Goal: Find contact information: Find contact information

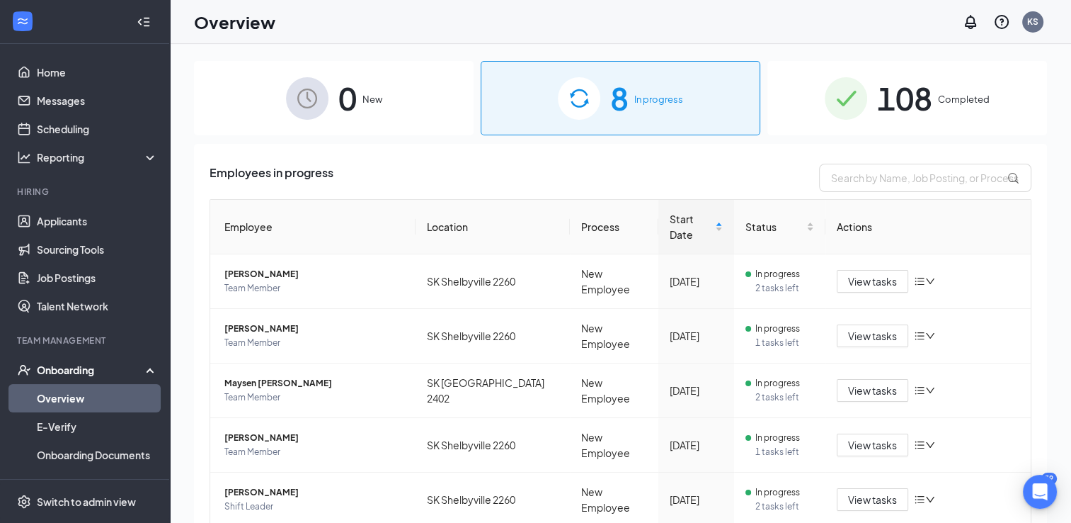
click at [909, 95] on span "108" at bounding box center [904, 98] width 55 height 49
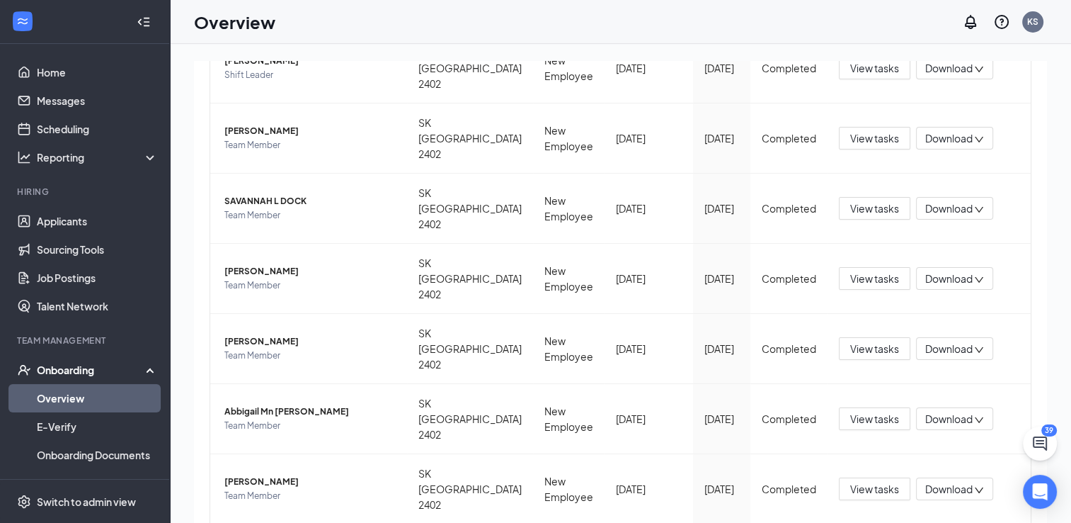
scroll to position [323, 0]
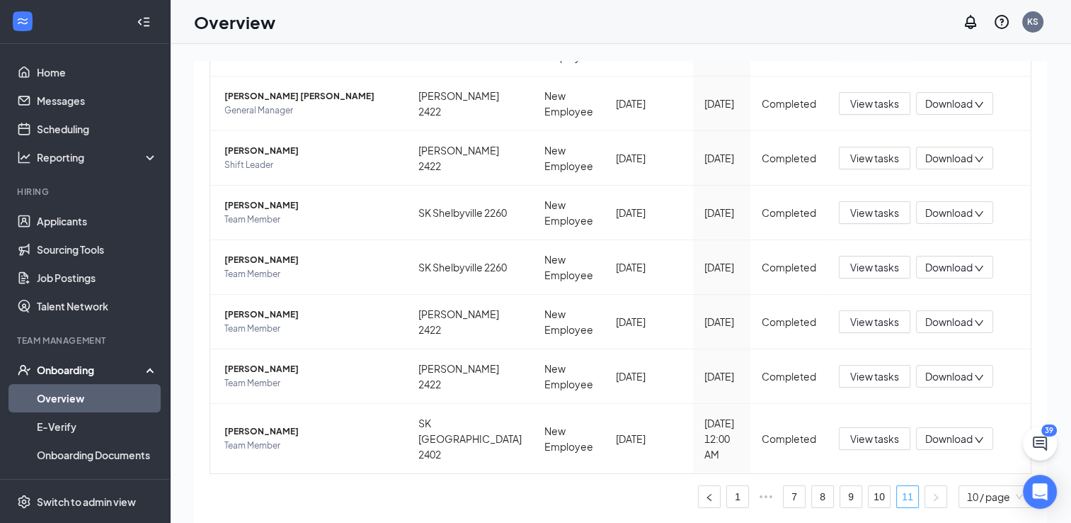
scroll to position [261, 0]
click at [256, 144] on span "[PERSON_NAME]" at bounding box center [309, 151] width 171 height 14
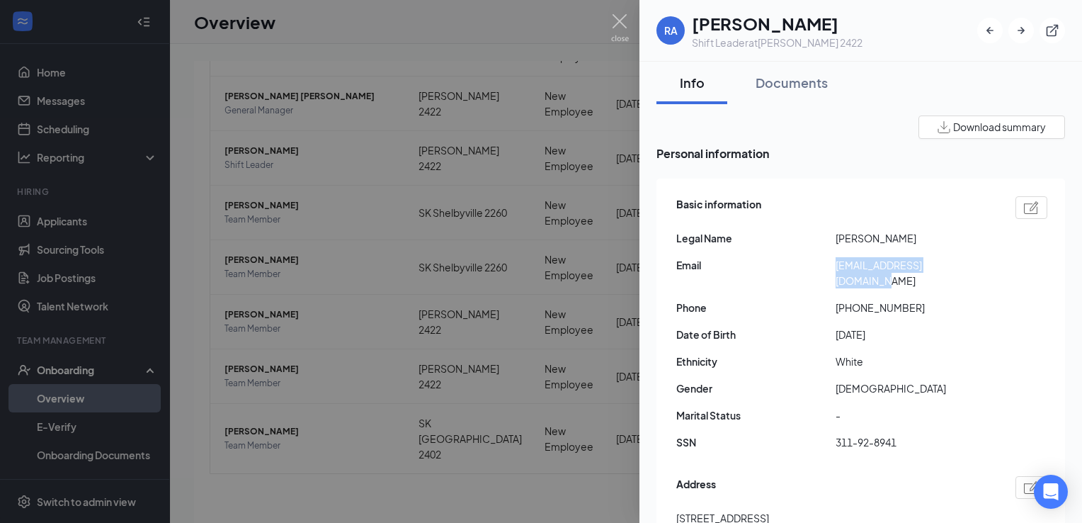
drag, startPoint x: 976, startPoint y: 265, endPoint x: 836, endPoint y: 265, distance: 140.2
click at [836, 265] on span "[EMAIL_ADDRESS][DOMAIN_NAME]" at bounding box center [915, 272] width 159 height 31
copy span "[EMAIL_ADDRESS][DOMAIN_NAME]"
click at [626, 18] on img at bounding box center [620, 28] width 18 height 28
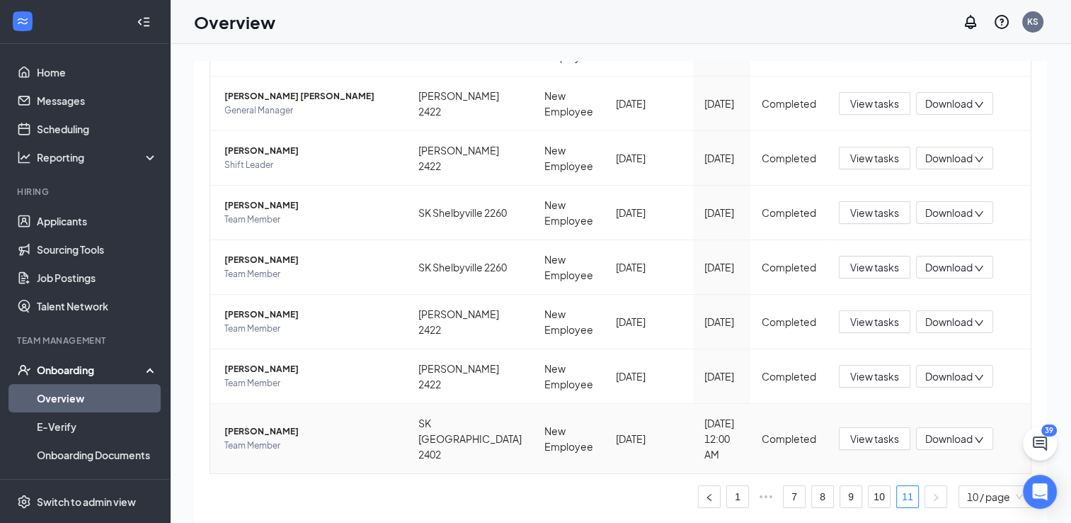
click at [275, 438] on span "[PERSON_NAME]" at bounding box center [309, 431] width 171 height 14
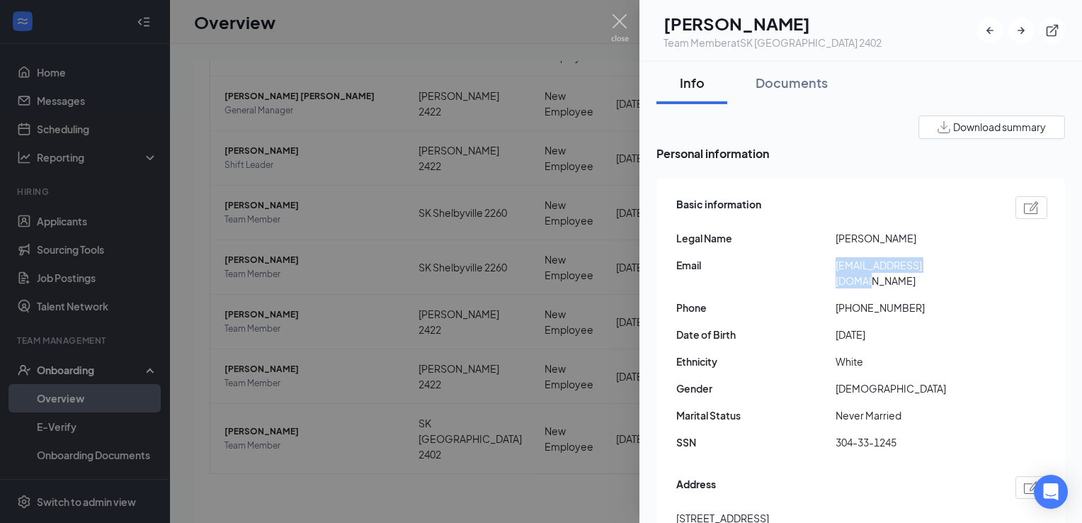
drag, startPoint x: 950, startPoint y: 262, endPoint x: 836, endPoint y: 268, distance: 114.2
click at [836, 268] on span "[EMAIL_ADDRESS][DOMAIN_NAME]" at bounding box center [915, 272] width 159 height 31
copy span "[EMAIL_ADDRESS][DOMAIN_NAME]"
click at [621, 18] on img at bounding box center [620, 28] width 18 height 28
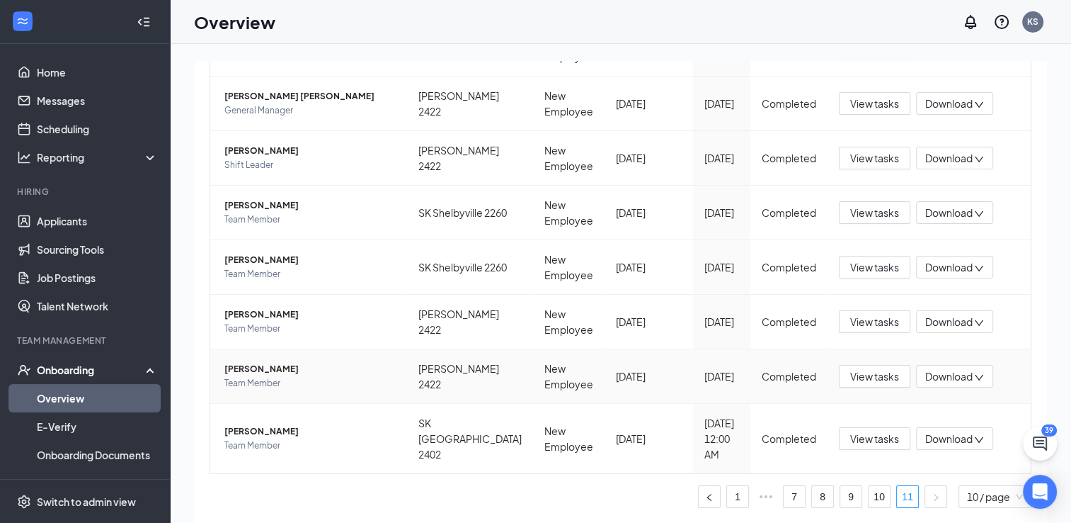
click at [273, 376] on span "[PERSON_NAME]" at bounding box center [309, 369] width 171 height 14
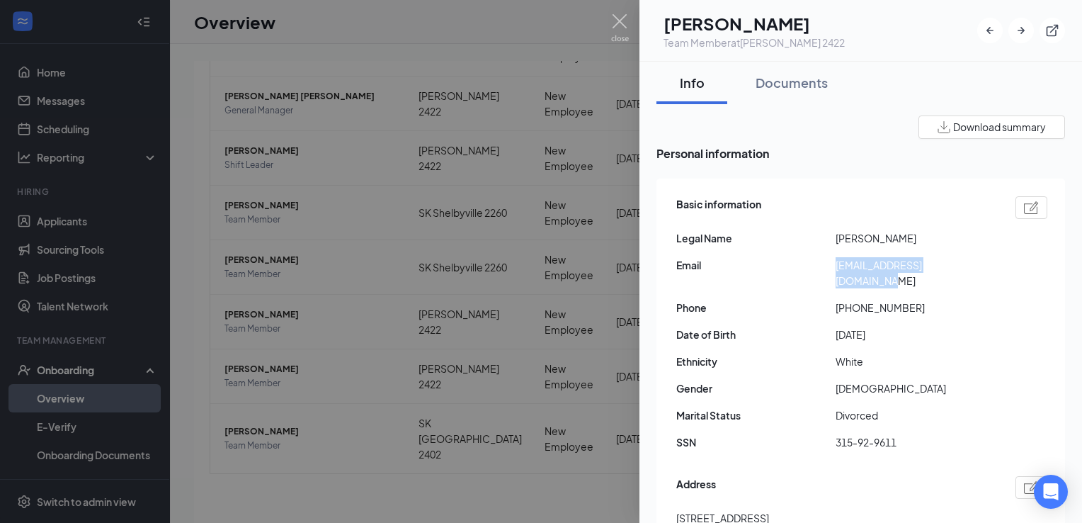
drag, startPoint x: 973, startPoint y: 266, endPoint x: 834, endPoint y: 263, distance: 138.8
click at [834, 263] on div "Email [EMAIL_ADDRESS][DOMAIN_NAME]" at bounding box center [861, 272] width 371 height 31
copy div "[EMAIL_ADDRESS][DOMAIN_NAME]"
click at [620, 27] on img at bounding box center [620, 28] width 18 height 28
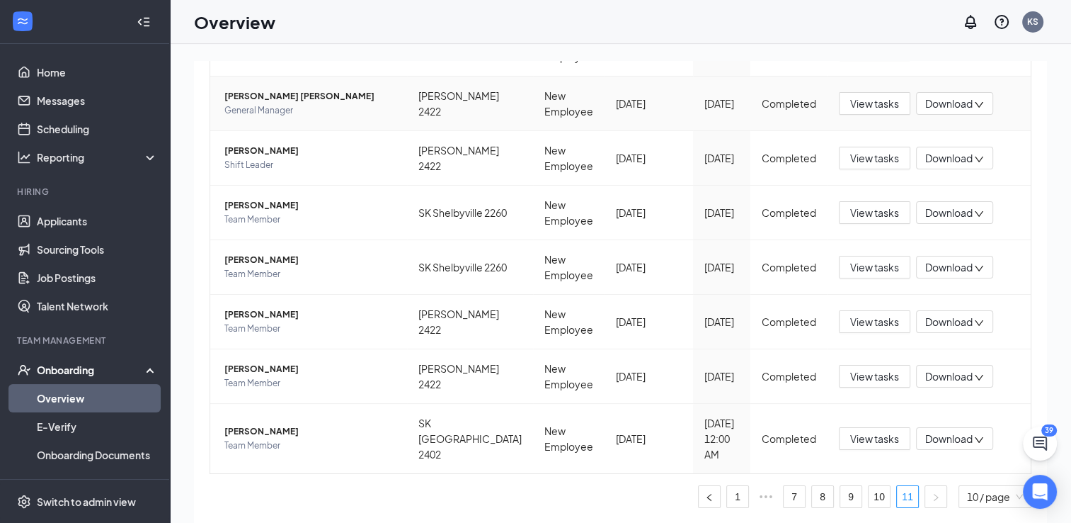
click at [263, 89] on span "[PERSON_NAME] [PERSON_NAME]" at bounding box center [309, 96] width 171 height 14
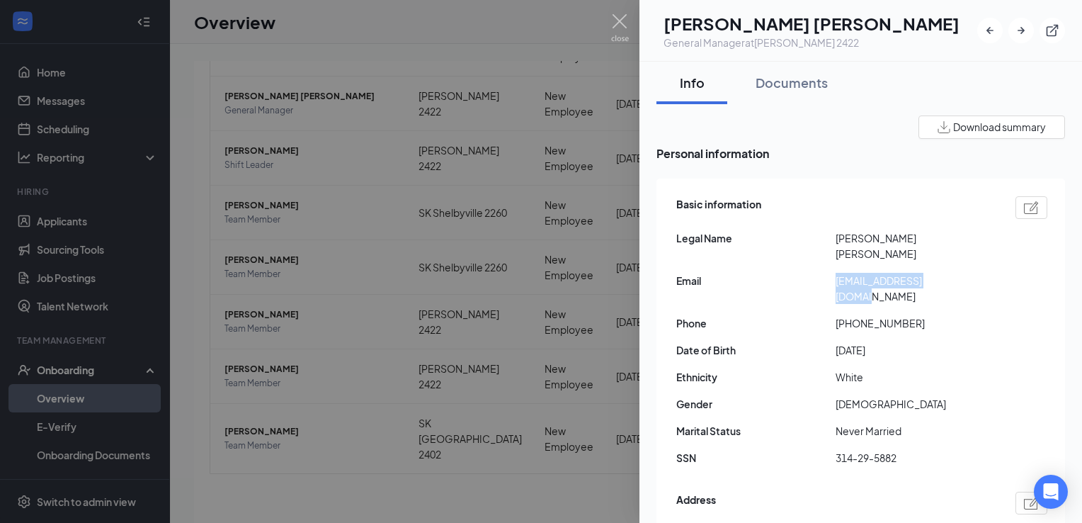
drag, startPoint x: 954, startPoint y: 263, endPoint x: 837, endPoint y: 267, distance: 116.9
click at [837, 273] on span "[EMAIL_ADDRESS][DOMAIN_NAME]" at bounding box center [915, 288] width 159 height 31
copy span "[EMAIL_ADDRESS][DOMAIN_NAME]"
click at [623, 21] on img at bounding box center [620, 28] width 18 height 28
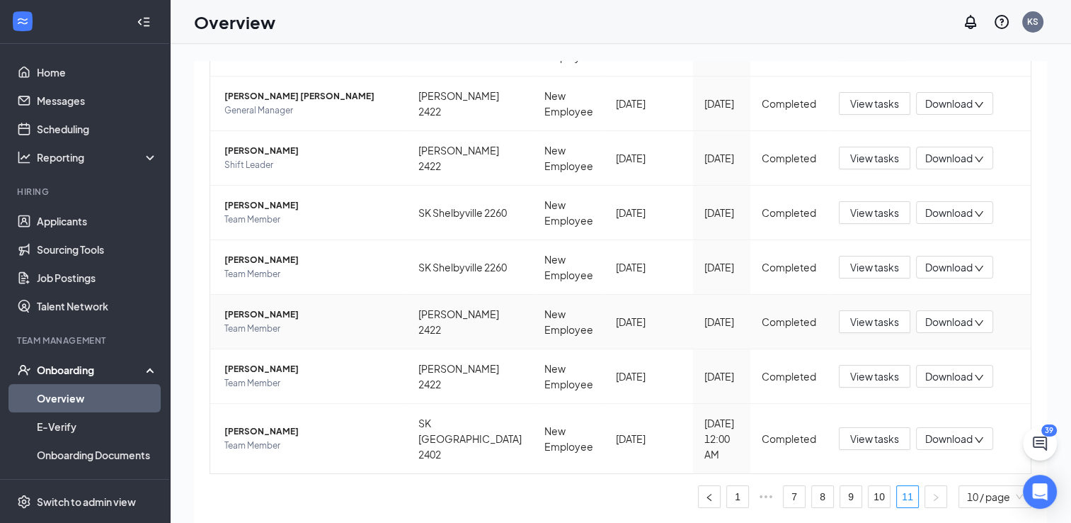
click at [278, 322] on span "[PERSON_NAME]" at bounding box center [309, 314] width 171 height 14
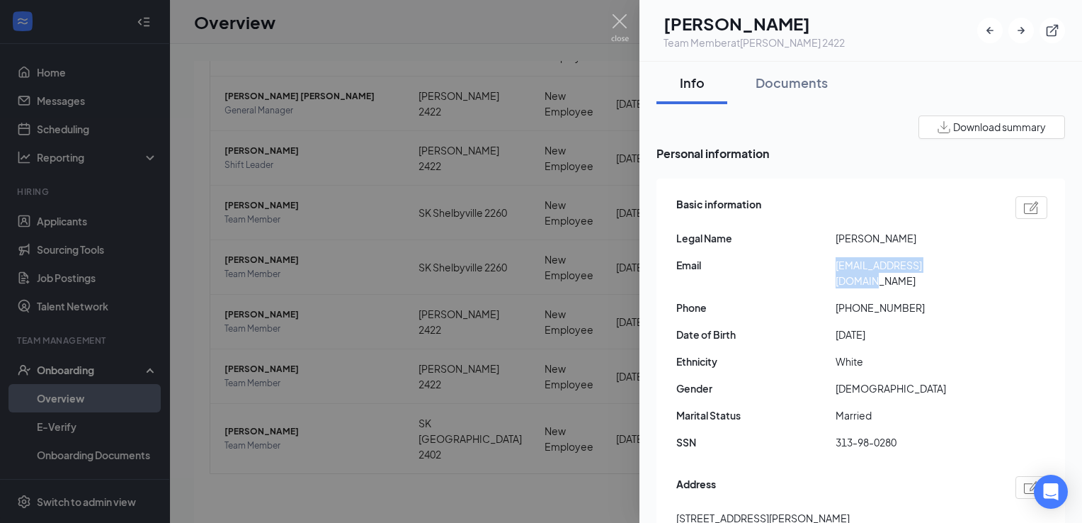
drag, startPoint x: 957, startPoint y: 263, endPoint x: 837, endPoint y: 263, distance: 119.7
click at [837, 263] on span "[EMAIL_ADDRESS][DOMAIN_NAME]" at bounding box center [915, 272] width 159 height 31
copy span "[EMAIL_ADDRESS][DOMAIN_NAME]"
click at [618, 34] on img at bounding box center [620, 28] width 18 height 28
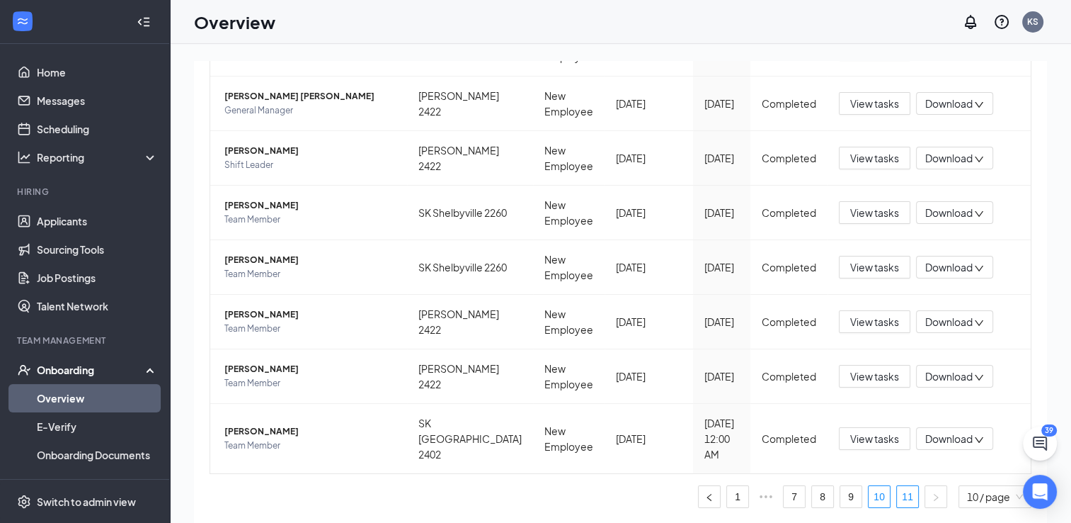
click at [874, 497] on link "10" at bounding box center [879, 496] width 21 height 21
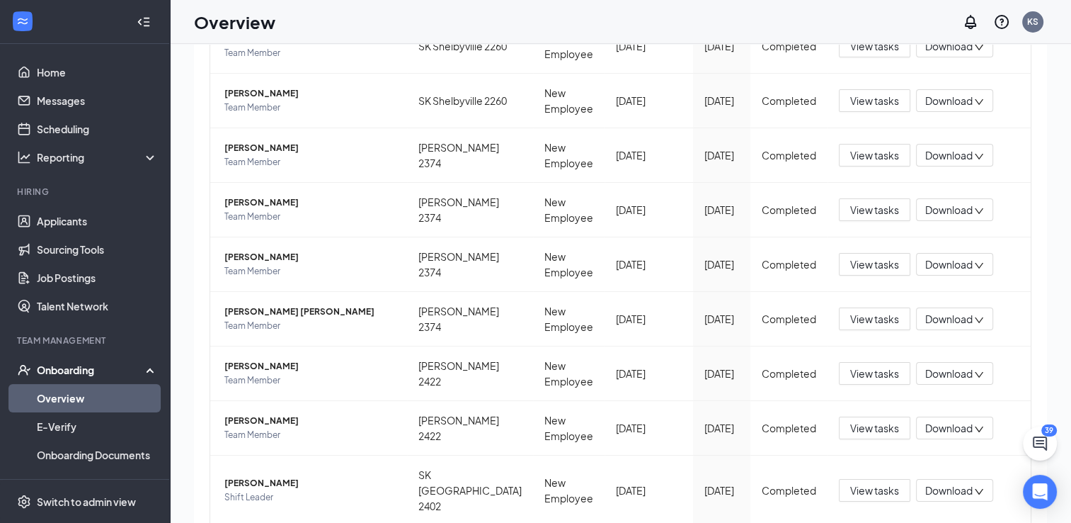
scroll to position [64, 0]
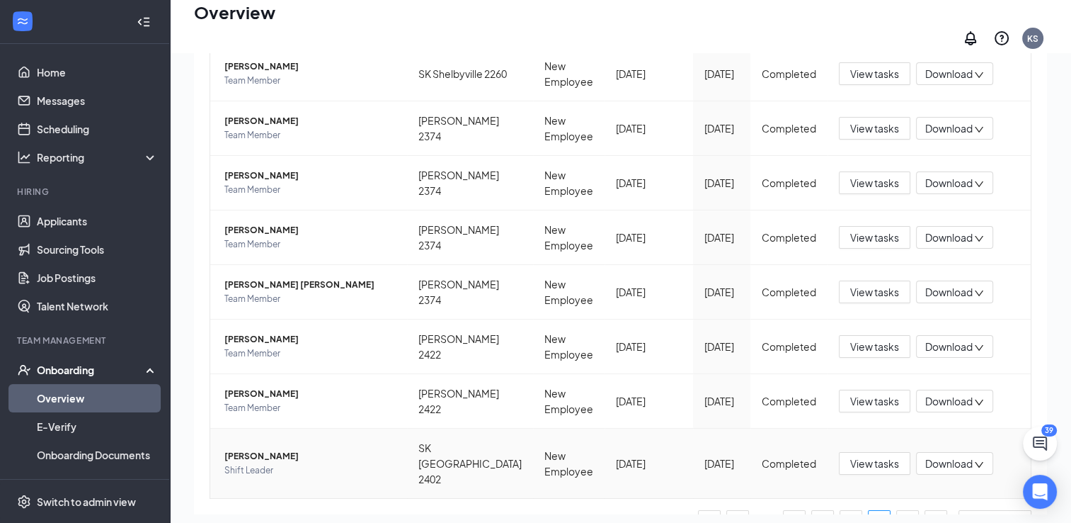
click at [266, 463] on span "[PERSON_NAME]" at bounding box center [309, 456] width 171 height 14
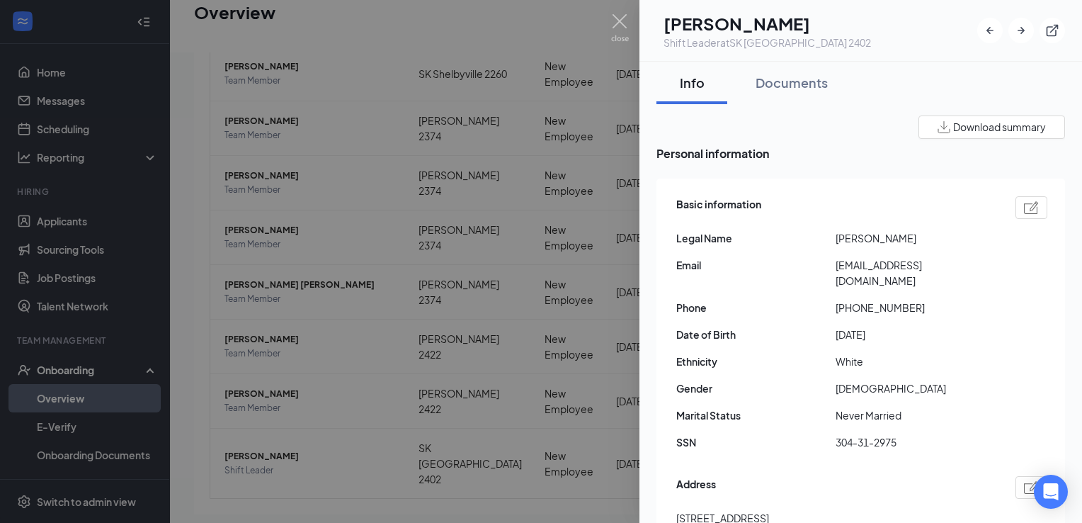
drag, startPoint x: 864, startPoint y: 279, endPoint x: 834, endPoint y: 259, distance: 36.3
click at [834, 259] on div "Email [EMAIL_ADDRESS][DOMAIN_NAME]" at bounding box center [861, 272] width 371 height 31
copy div "[EMAIL_ADDRESS][DOMAIN_NAME]"
click at [622, 25] on img at bounding box center [620, 28] width 18 height 28
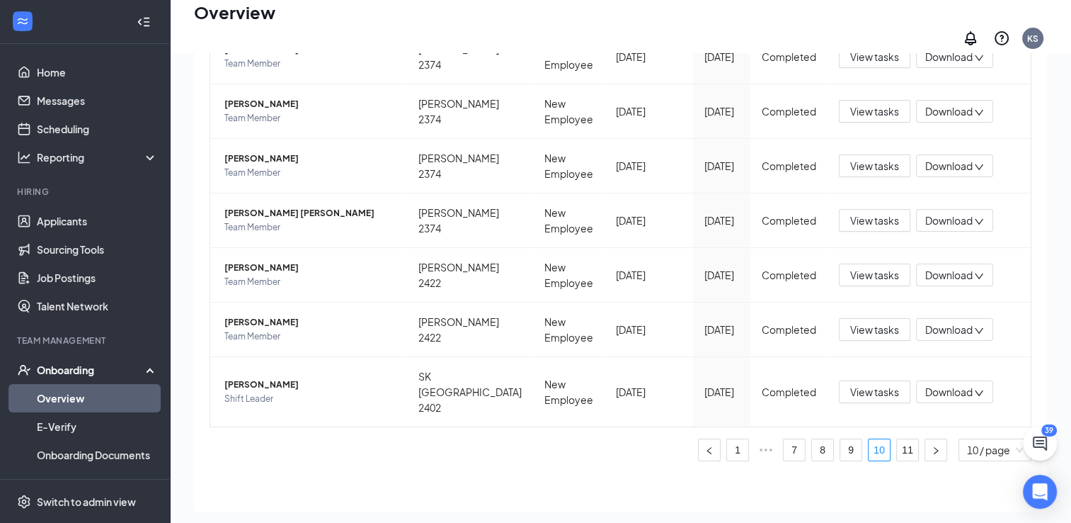
scroll to position [354, 0]
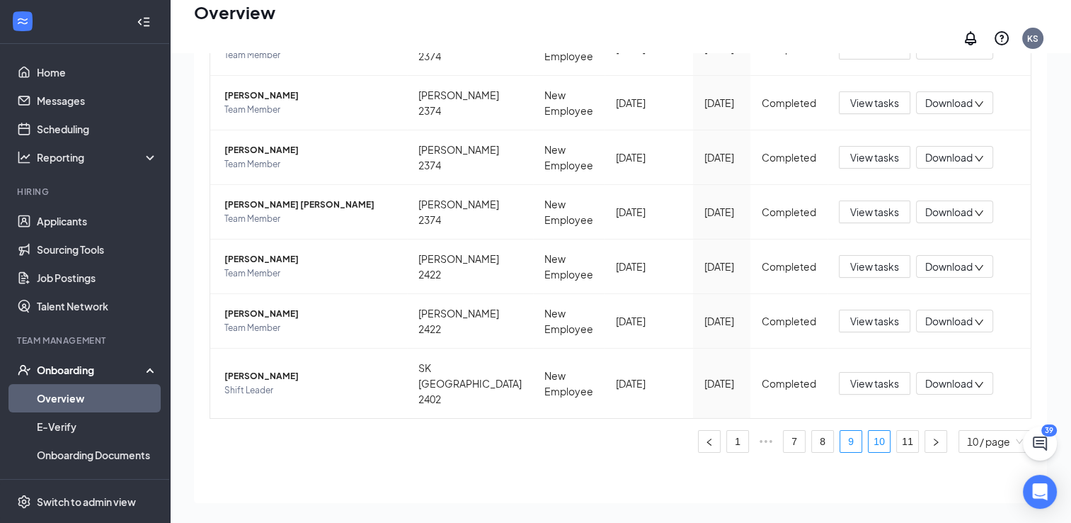
click at [843, 431] on link "9" at bounding box center [851, 441] width 21 height 21
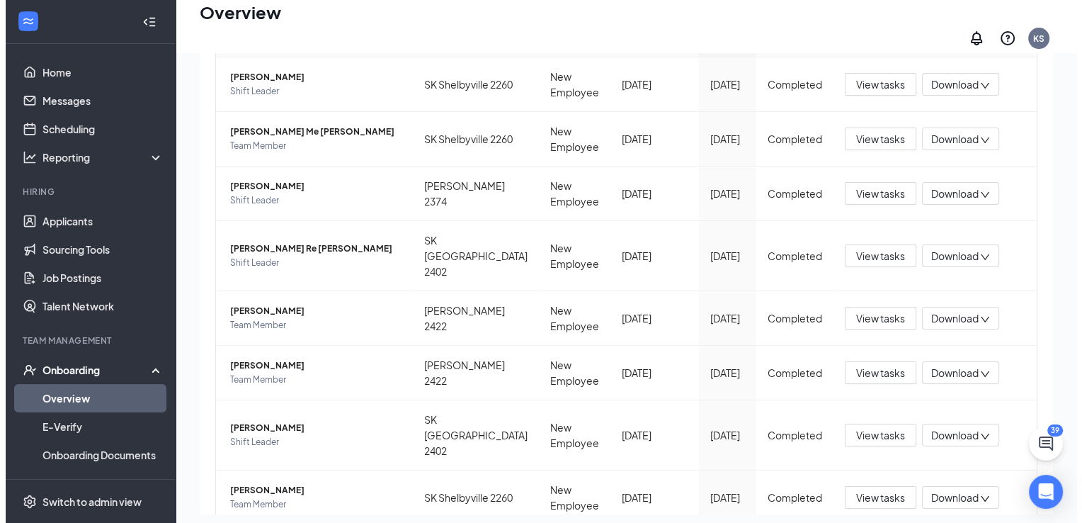
scroll to position [123, 0]
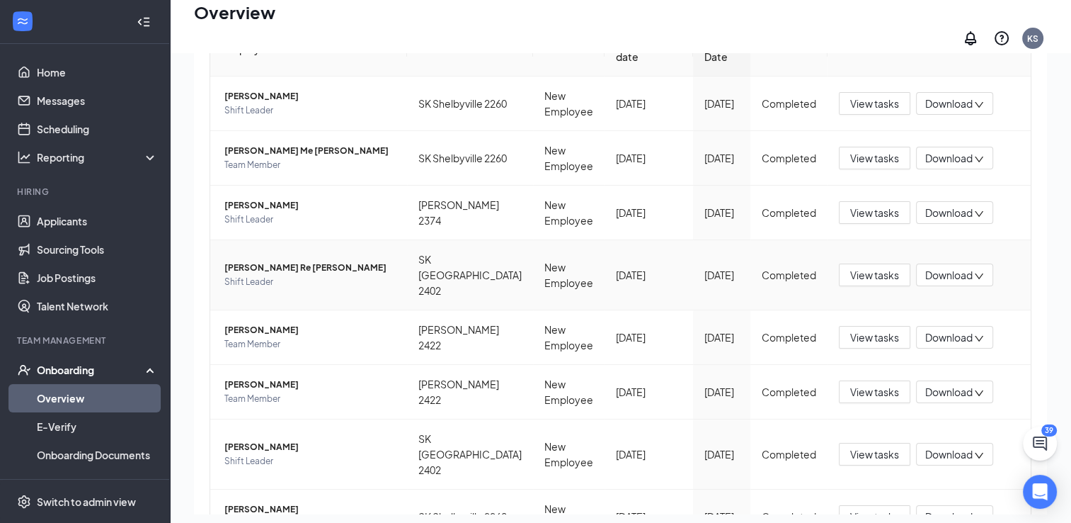
click at [297, 275] on span "[PERSON_NAME] Re [PERSON_NAME]" at bounding box center [309, 268] width 171 height 14
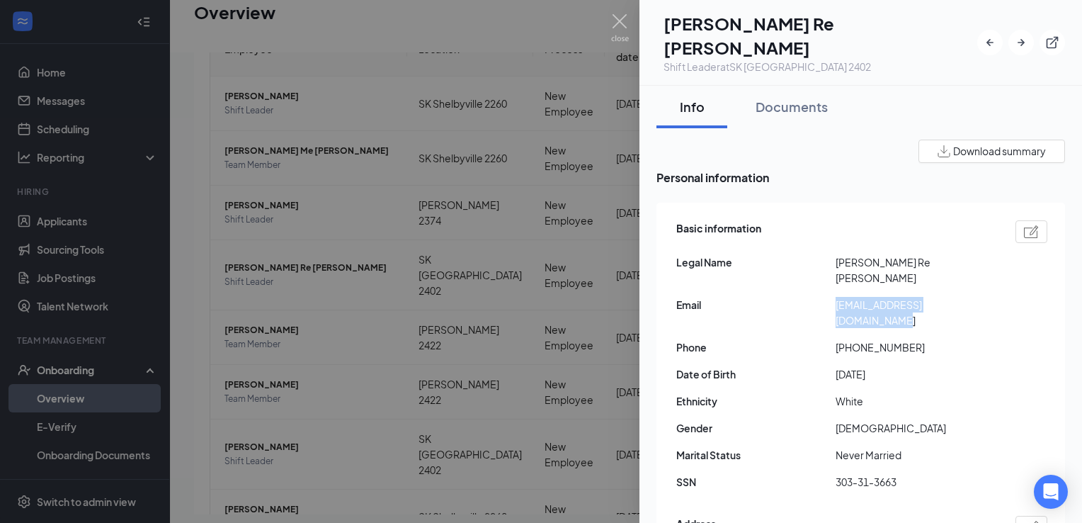
drag, startPoint x: 985, startPoint y: 266, endPoint x: 834, endPoint y: 271, distance: 150.9
click at [834, 297] on div "Email [EMAIL_ADDRESS][DOMAIN_NAME]" at bounding box center [861, 312] width 371 height 31
copy div "[EMAIL_ADDRESS][DOMAIN_NAME]"
